Goal: Information Seeking & Learning: Learn about a topic

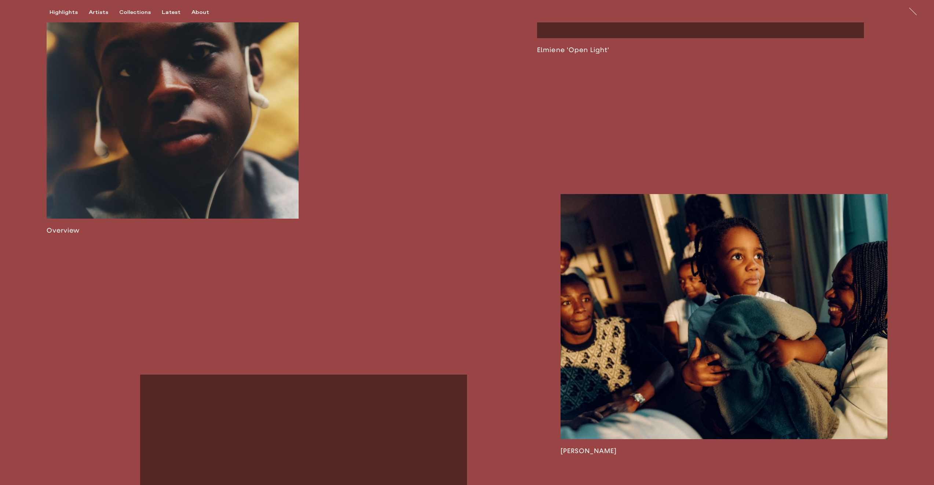
scroll to position [661, 0]
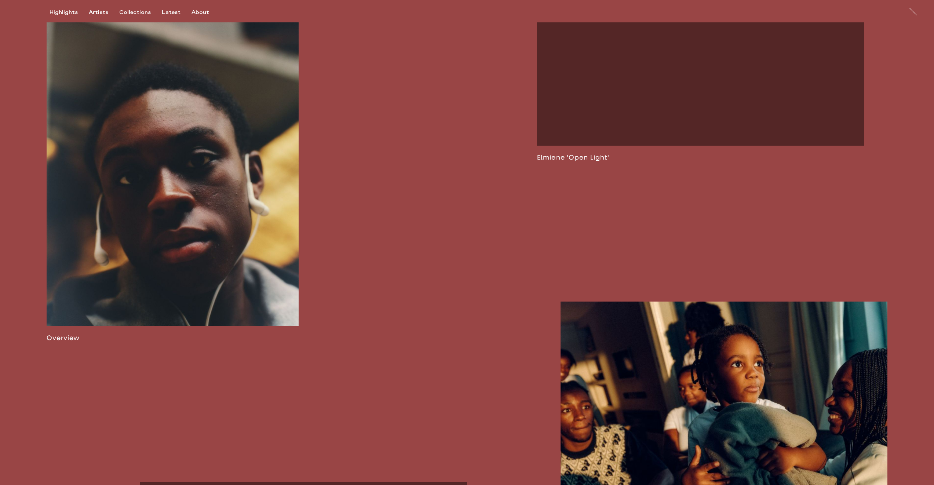
click at [147, 246] on link at bounding box center [173, 180] width 252 height 323
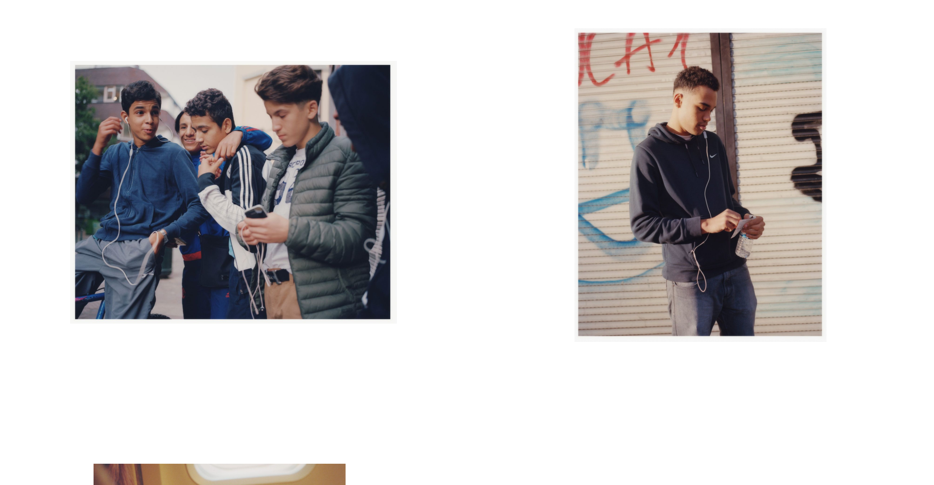
scroll to position [1174, 0]
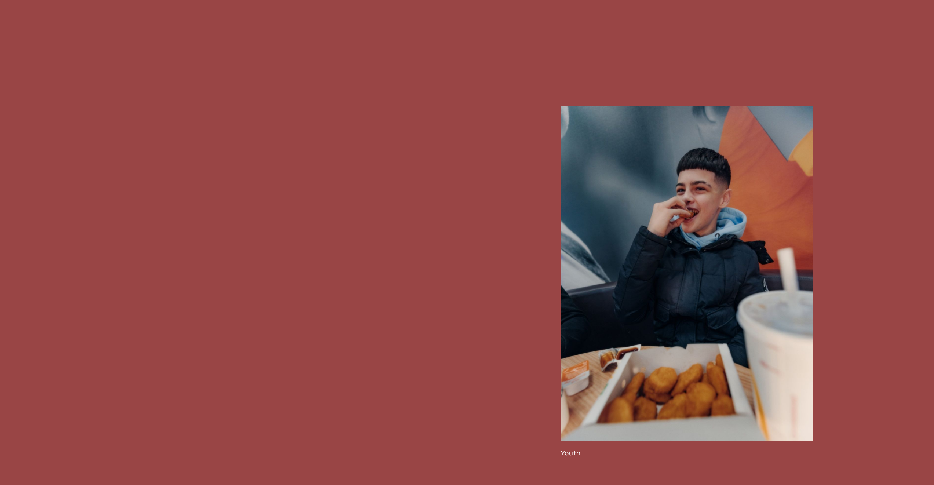
scroll to position [2312, 0]
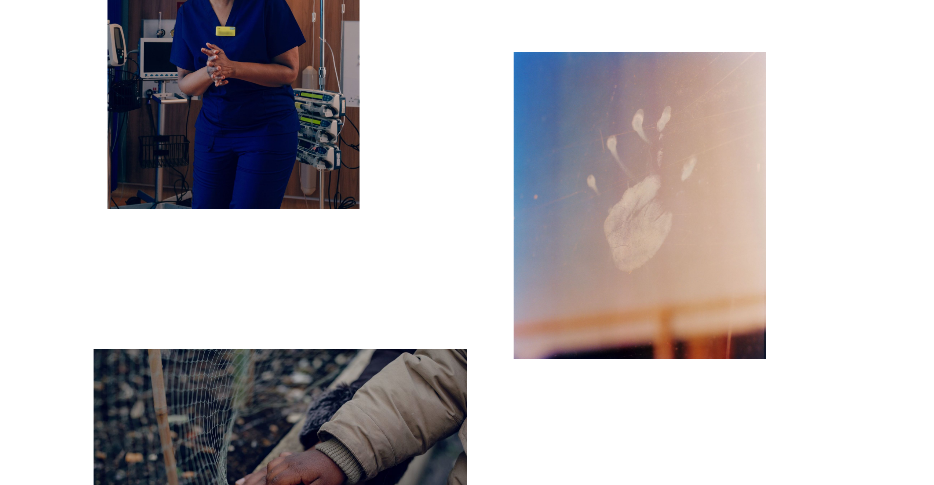
scroll to position [6643, 0]
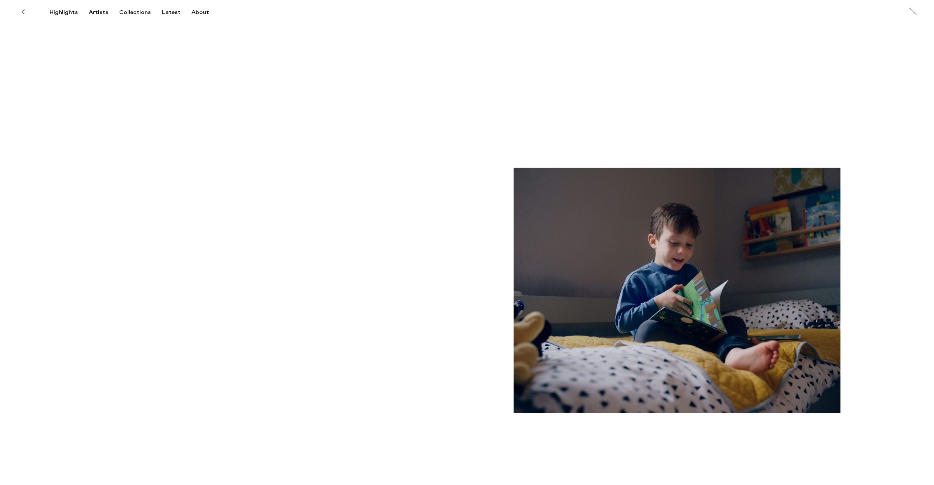
drag, startPoint x: 395, startPoint y: 124, endPoint x: 424, endPoint y: 97, distance: 39.2
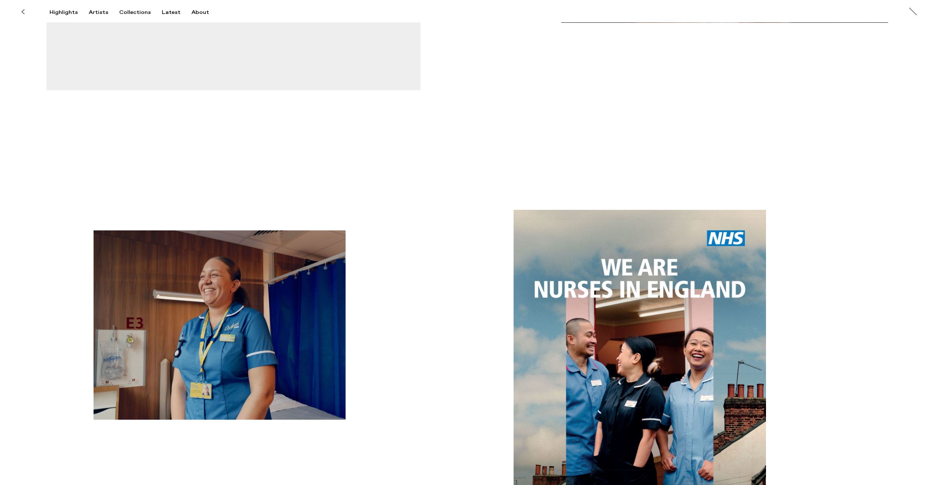
scroll to position [0, 0]
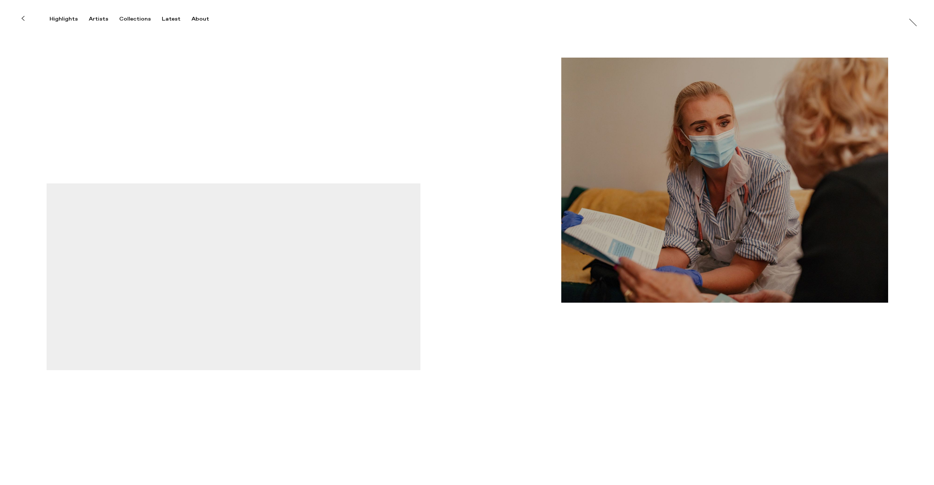
drag, startPoint x: 437, startPoint y: 63, endPoint x: 459, endPoint y: -27, distance: 92.5
drag, startPoint x: 432, startPoint y: 201, endPoint x: 476, endPoint y: 96, distance: 114.3
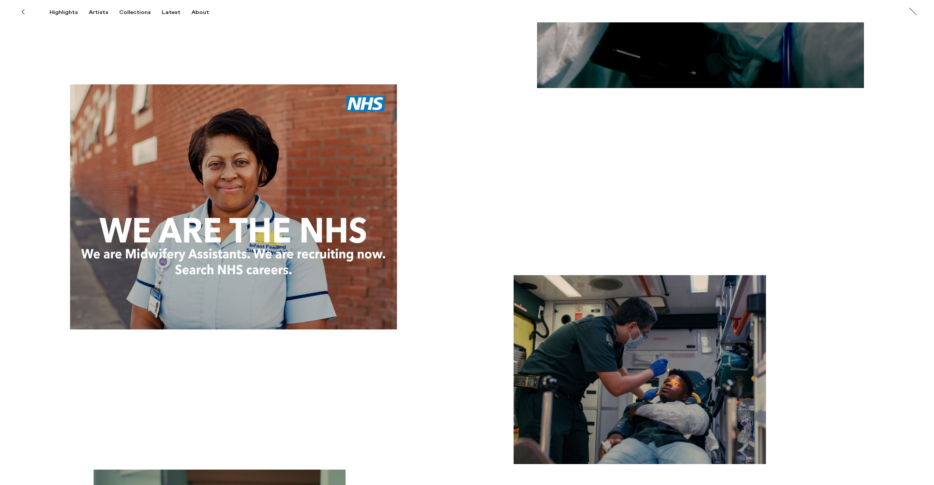
scroll to position [3413, 0]
